Goal: Task Accomplishment & Management: Use online tool/utility

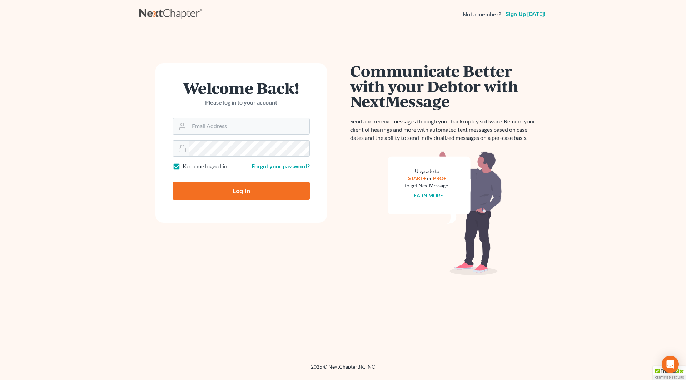
type input "[PERSON_NAME][EMAIL_ADDRESS][DOMAIN_NAME]"
click at [254, 188] on input "Log In" at bounding box center [240, 191] width 137 height 18
type input "Thinking..."
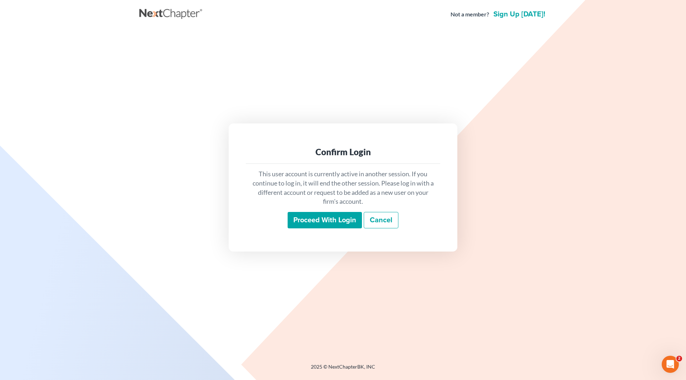
click at [324, 219] on input "Proceed with login" at bounding box center [324, 220] width 74 height 16
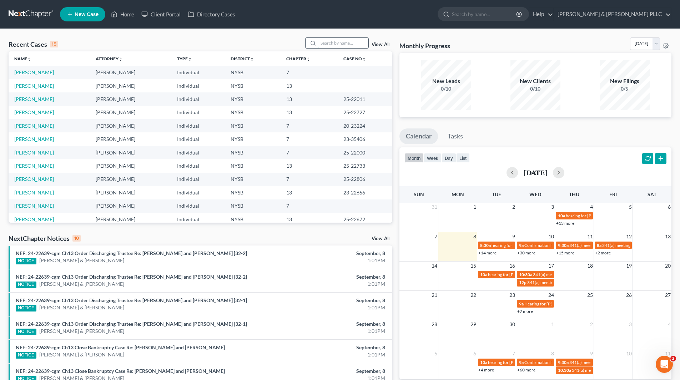
click at [357, 42] on input "search" at bounding box center [344, 43] width 50 height 10
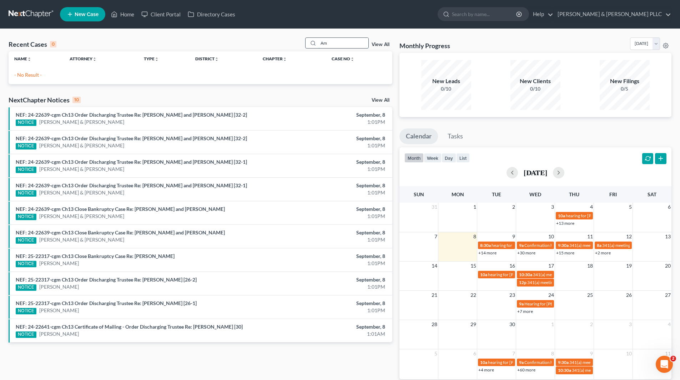
type input "A"
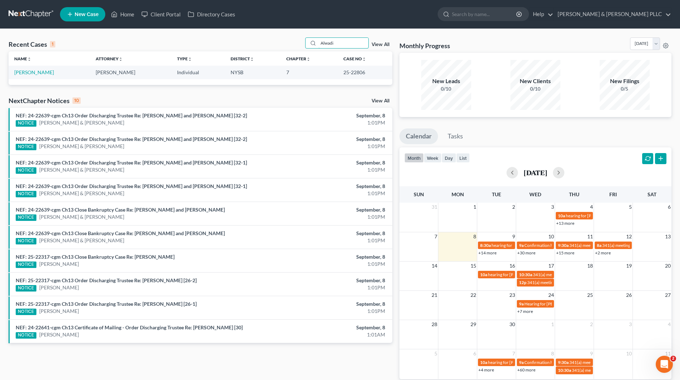
type input "Alwadi"
click at [47, 72] on td "[PERSON_NAME]" at bounding box center [49, 72] width 81 height 13
click at [45, 72] on link "[PERSON_NAME]" at bounding box center [34, 72] width 40 height 6
select select "10"
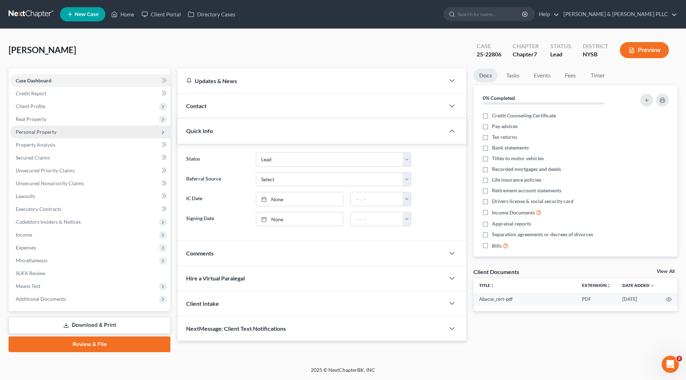
click at [47, 133] on span "Personal Property" at bounding box center [36, 132] width 41 height 6
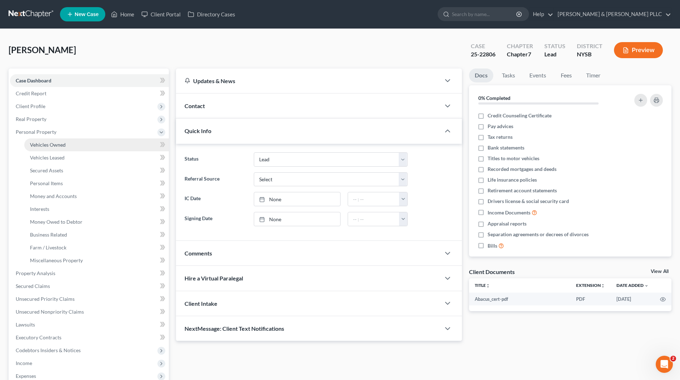
click at [60, 145] on span "Vehicles Owned" at bounding box center [48, 145] width 36 height 6
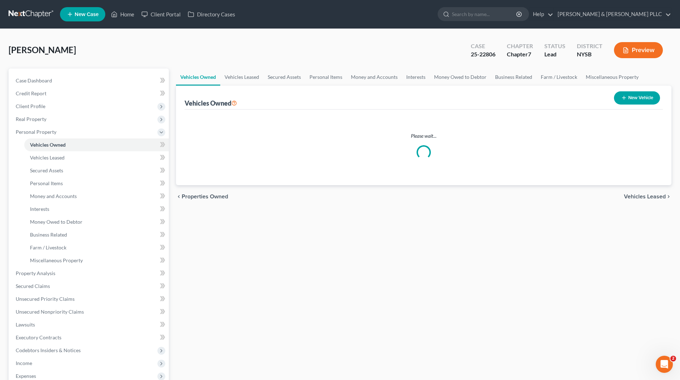
select select "10"
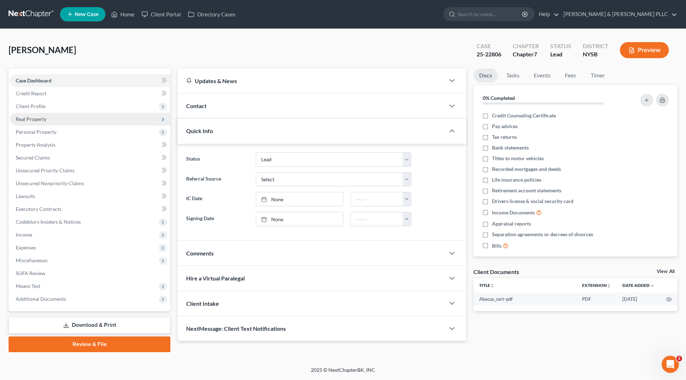
click at [47, 116] on span "Real Property" at bounding box center [90, 119] width 160 height 13
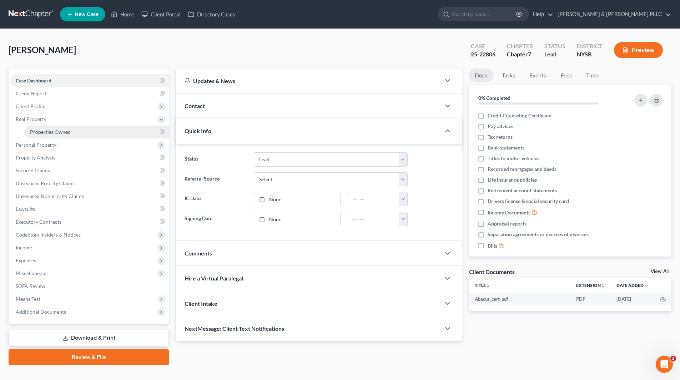
click at [57, 130] on span "Properties Owned" at bounding box center [50, 132] width 41 height 6
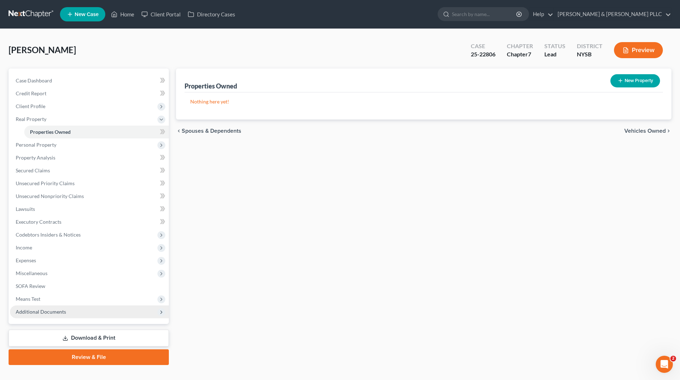
click at [47, 310] on span "Additional Documents" at bounding box center [41, 312] width 50 height 6
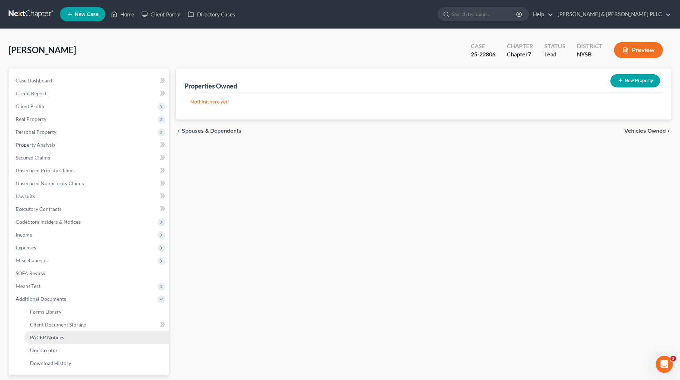
click at [60, 338] on span "PACER Notices" at bounding box center [47, 338] width 34 height 6
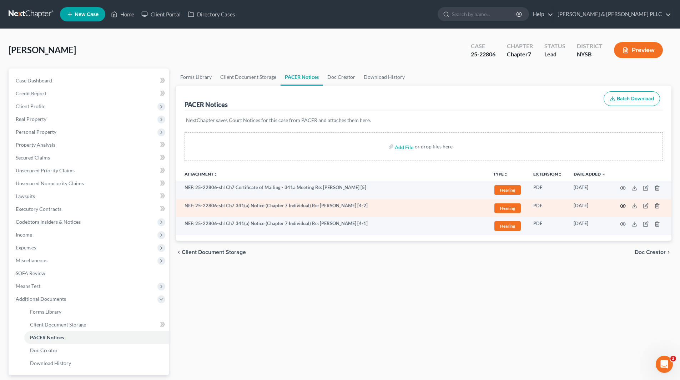
click at [621, 205] on icon "button" at bounding box center [623, 206] width 6 height 6
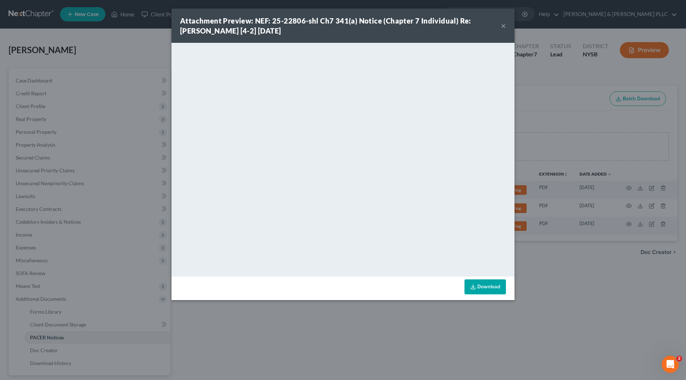
click at [503, 25] on button "×" at bounding box center [503, 25] width 5 height 9
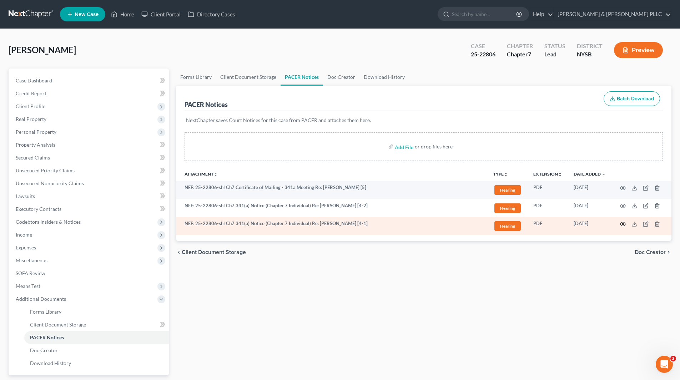
click at [623, 224] on icon "button" at bounding box center [623, 224] width 6 height 6
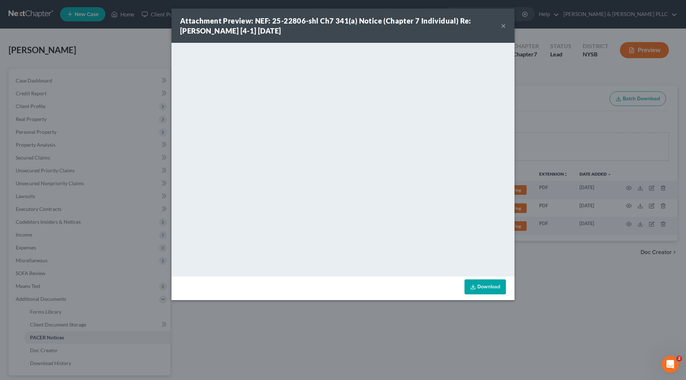
click at [490, 287] on link "Download" at bounding box center [484, 287] width 41 height 15
